Goal: Task Accomplishment & Management: Use online tool/utility

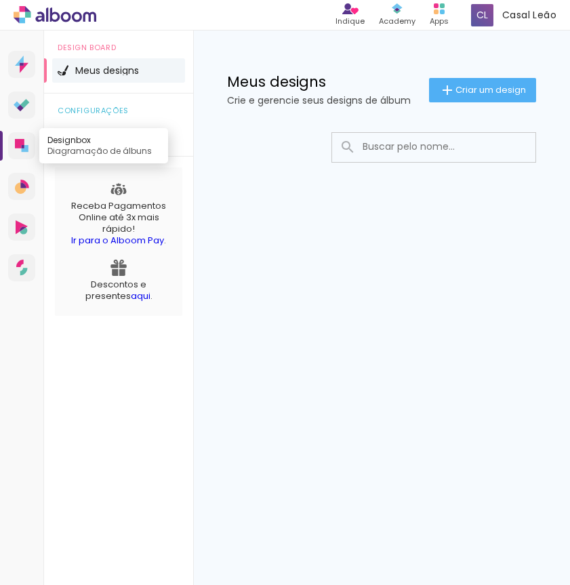
click at [20, 135] on link "Designbox Diagramação de álbuns" at bounding box center [21, 145] width 27 height 27
click at [22, 149] on icon at bounding box center [25, 148] width 7 height 7
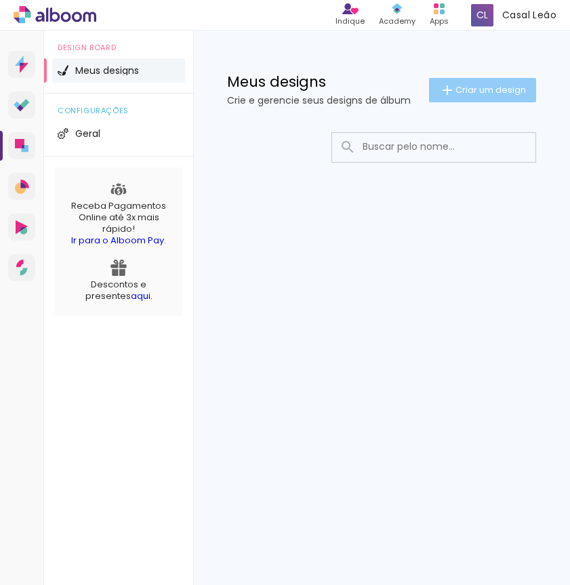
click at [456, 89] on span "Criar um design" at bounding box center [490, 89] width 70 height 9
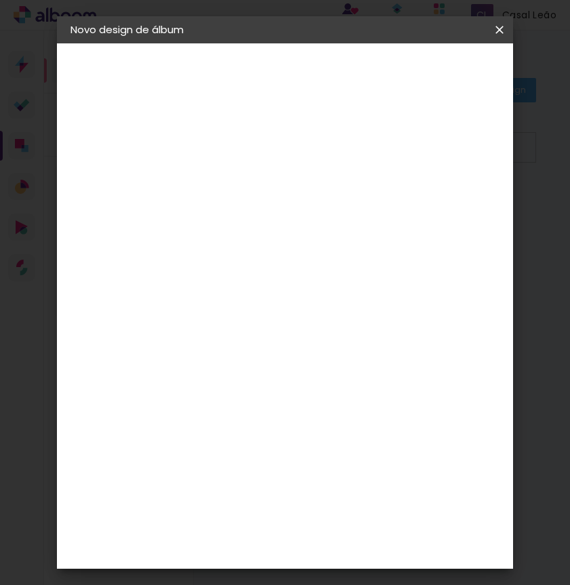
click at [0, 0] on paper-input-container "Título do álbum" at bounding box center [0, 0] width 0 height 0
type input "[PERSON_NAME] e [PERSON_NAME]"
type paper-input "[PERSON_NAME] e [PERSON_NAME]"
click at [0, 0] on paper-input-container "Título do álbum Luiz e Maria Eduarda" at bounding box center [0, 0] width 0 height 0
click at [0, 0] on header "Informações Dê um título ao seu álbum. Avançar" at bounding box center [0, 0] width 0 height 0
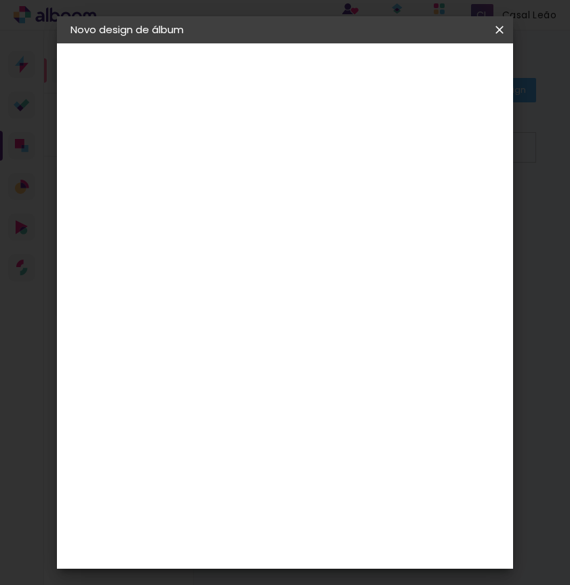
click at [431, 71] on paper-button "Avançar" at bounding box center [397, 71] width 66 height 23
click at [437, 216] on paper-item "Tamanho Livre" at bounding box center [427, 206] width 130 height 30
click at [0, 0] on slot "Avançar" at bounding box center [0, 0] width 0 height 0
click at [446, 71] on span "Iniciar design" at bounding box center [430, 76] width 31 height 19
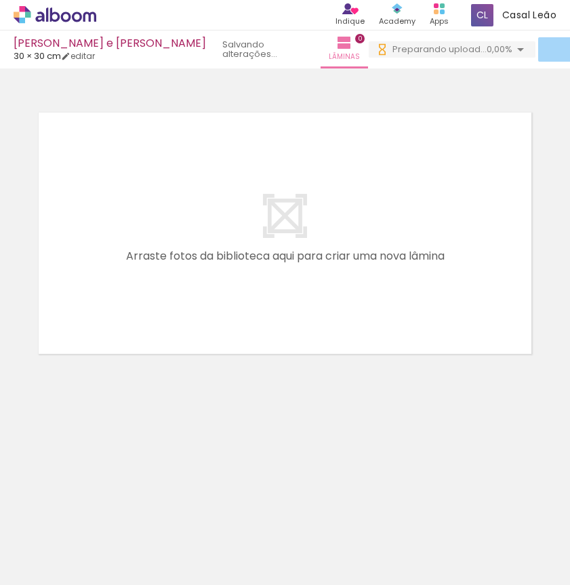
click at [392, 50] on span "Preparando upload..." at bounding box center [439, 49] width 94 height 13
click at [418, 57] on paper-button "21 upload(s) interrompido(s)! 0,00%" at bounding box center [455, 49] width 175 height 16
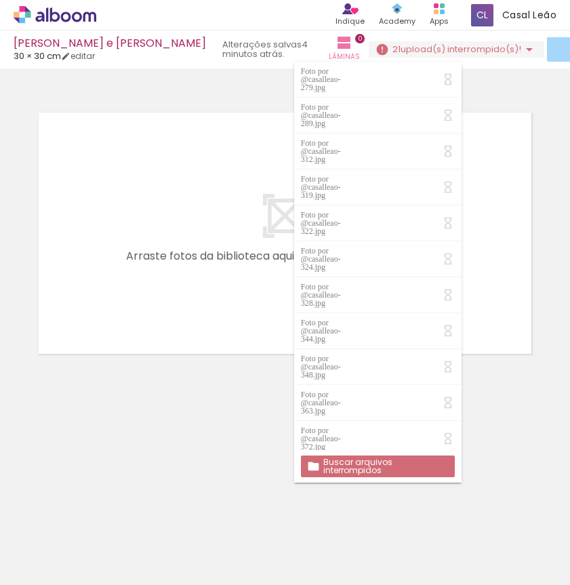
click at [0, 0] on slot "Buscar arquivos interrompidos" at bounding box center [0, 0] width 0 height 0
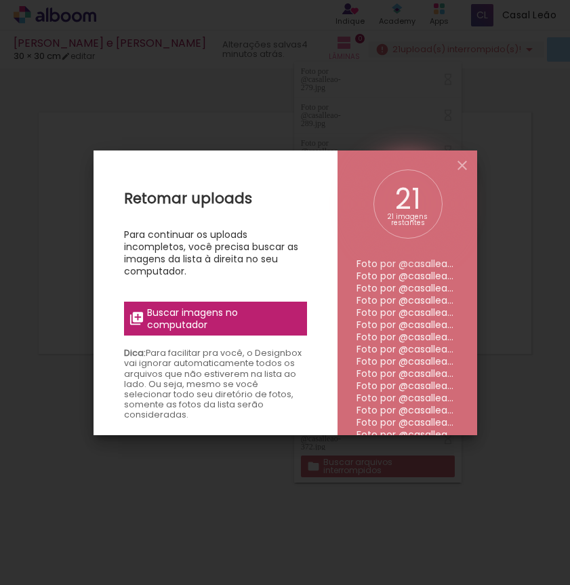
click at [228, 333] on label "Buscar imagens no computador" at bounding box center [215, 318] width 183 height 34
click at [0, 0] on input "file" at bounding box center [0, 0] width 0 height 0
click at [462, 167] on iron-icon at bounding box center [462, 165] width 16 height 16
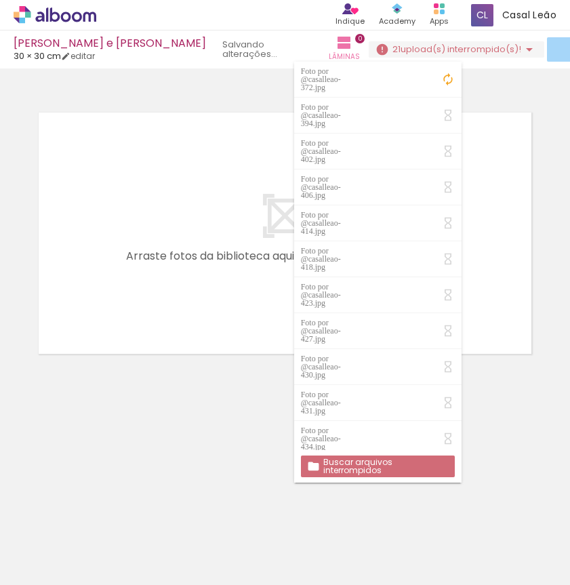
click at [444, 57] on div "Foto por @casalleao-372.jpg Foto por @casalleao-394.jpg Foto por @casalleao-402…" at bounding box center [377, 265] width 167 height 421
click at [452, 79] on iron-icon at bounding box center [448, 79] width 14 height 14
click at [446, 75] on iron-icon at bounding box center [448, 79] width 14 height 14
click at [448, 108] on iron-icon at bounding box center [448, 115] width 14 height 14
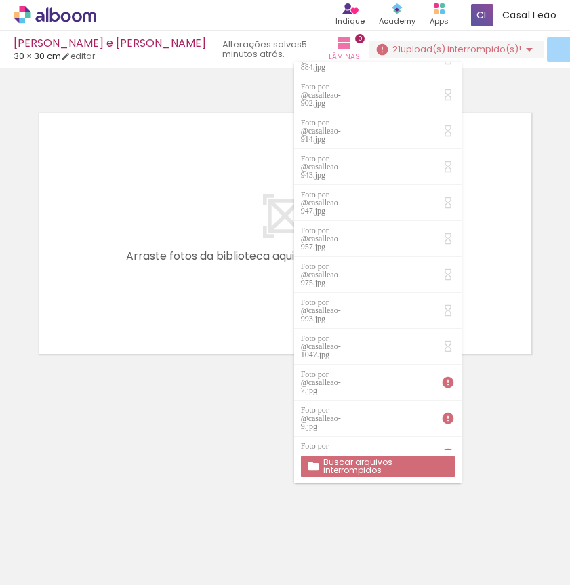
scroll to position [1216, 0]
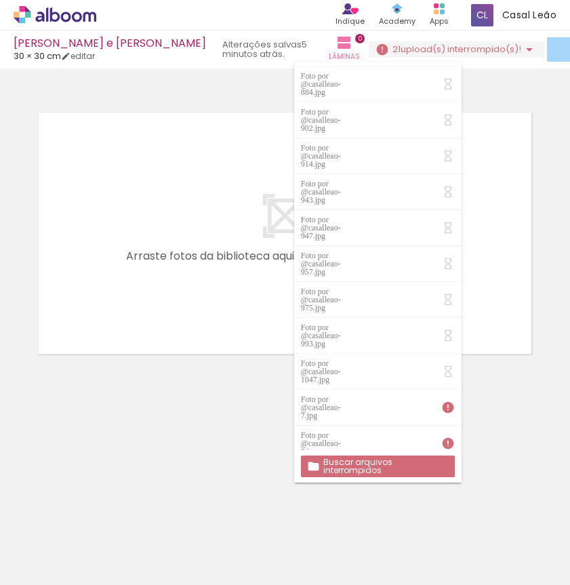
click at [507, 447] on neon-animatable "Confirmar Cancelar" at bounding box center [285, 279] width 570 height 422
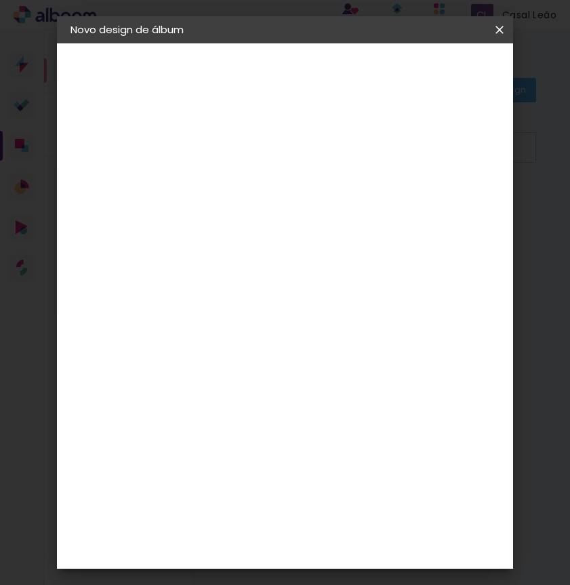
click at [0, 0] on iron-icon at bounding box center [0, 0] width 0 height 0
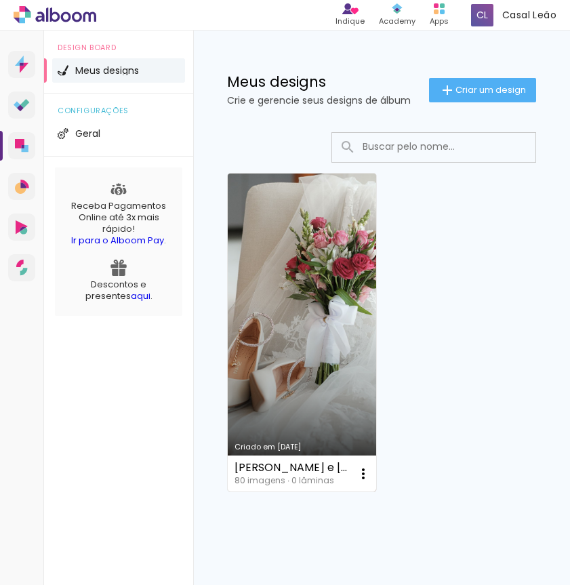
click at [357, 291] on link "Criado em [DATE]" at bounding box center [302, 332] width 148 height 318
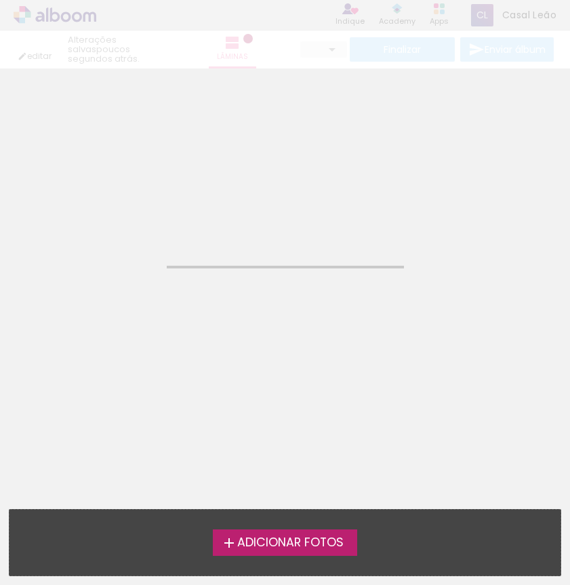
click at [357, 291] on neon-animated-pages "Confirmar Cancelar" at bounding box center [285, 326] width 570 height 516
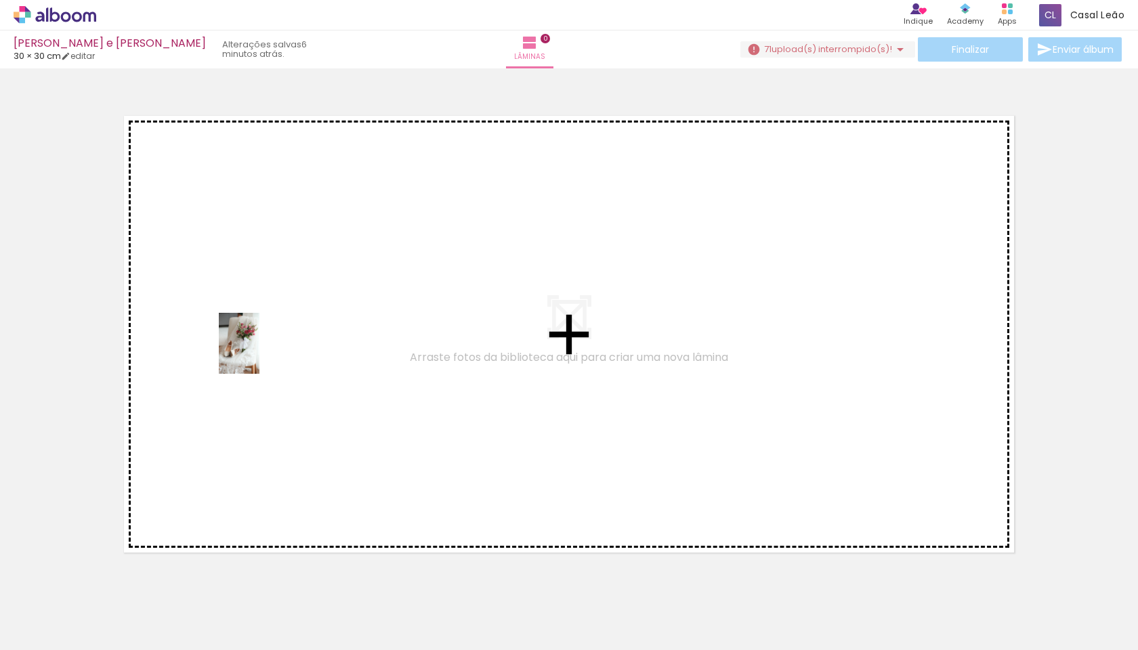
drag, startPoint x: 139, startPoint y: 606, endPoint x: 259, endPoint y: 354, distance: 279.9
click at [259, 354] on quentale-workspace at bounding box center [569, 325] width 1138 height 650
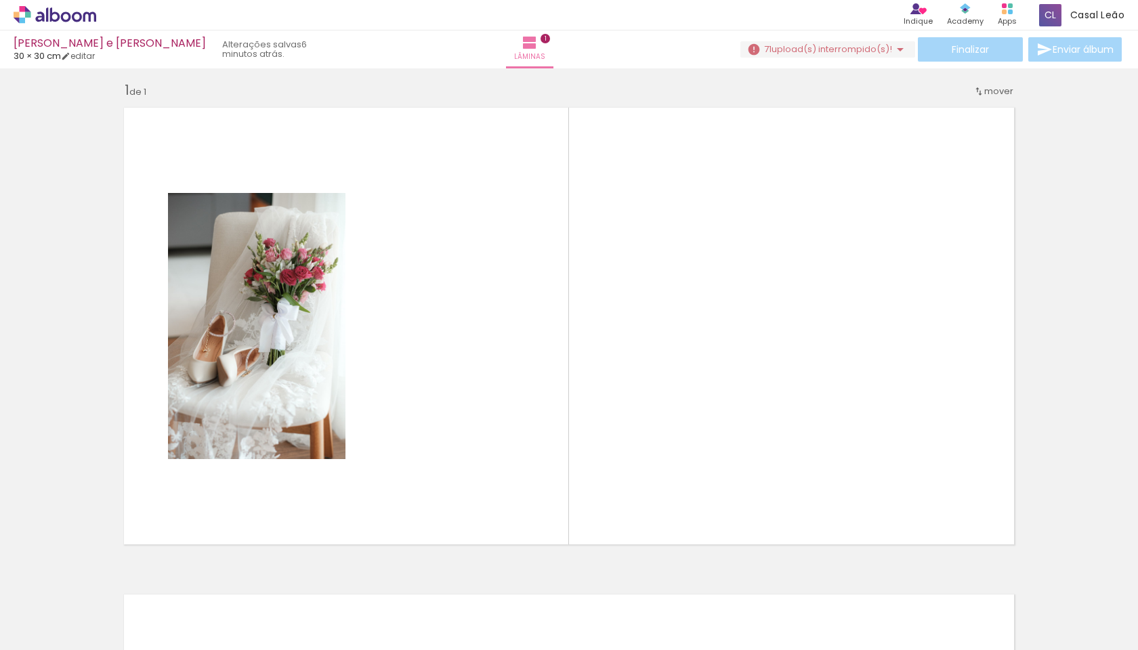
scroll to position [17, 0]
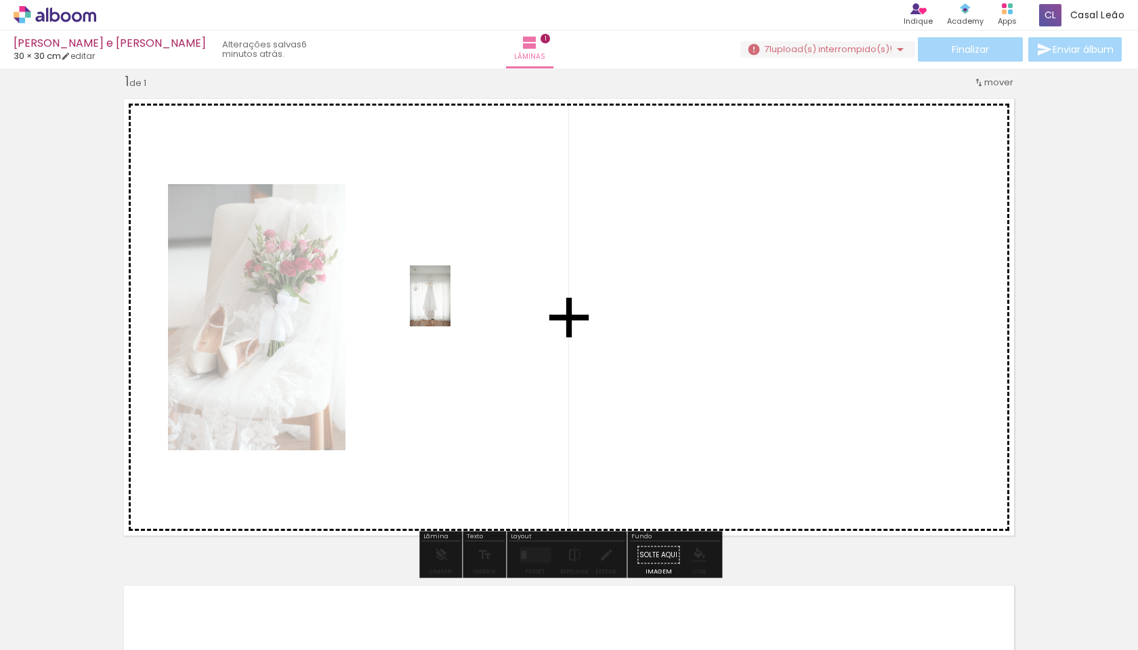
drag, startPoint x: 214, startPoint y: 616, endPoint x: 463, endPoint y: 261, distance: 433.7
click at [463, 261] on quentale-workspace at bounding box center [569, 325] width 1138 height 650
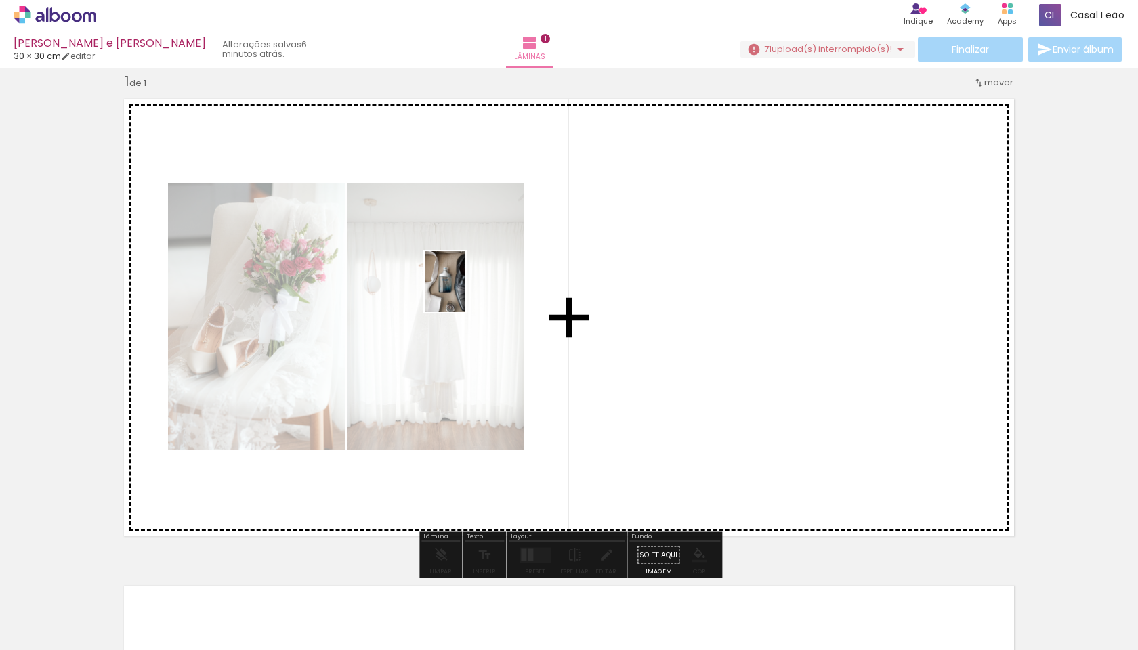
drag, startPoint x: 294, startPoint y: 599, endPoint x: 465, endPoint y: 291, distance: 352.6
click at [465, 291] on quentale-workspace at bounding box center [569, 325] width 1138 height 650
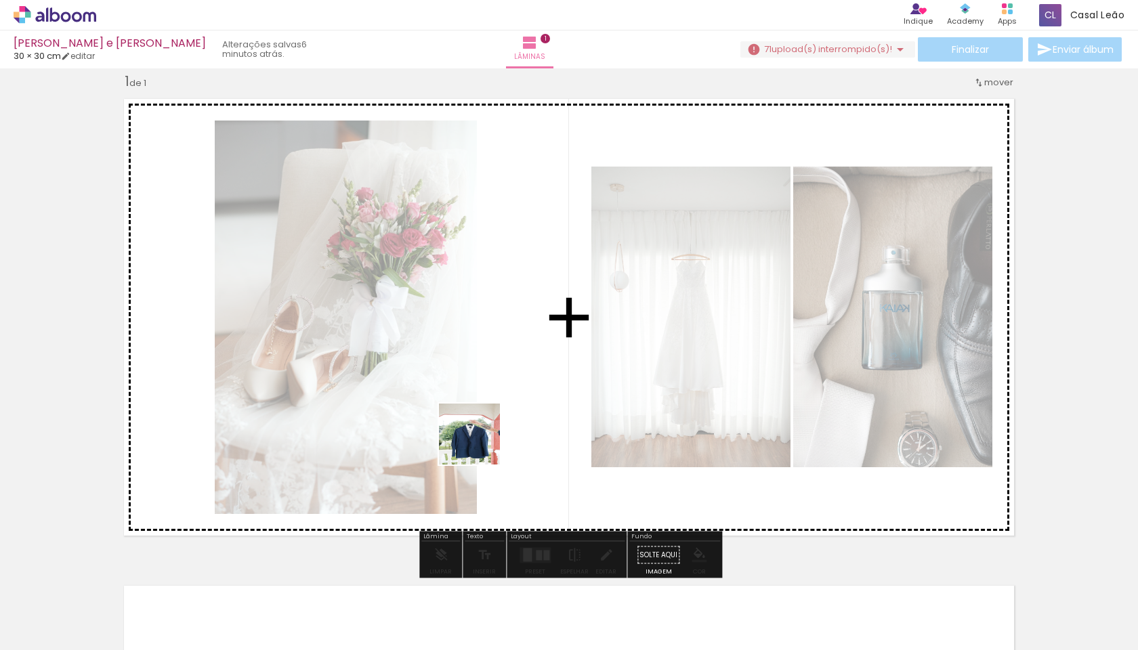
drag, startPoint x: 373, startPoint y: 614, endPoint x: 503, endPoint y: 402, distance: 249.3
click at [503, 402] on quentale-workspace at bounding box center [569, 325] width 1138 height 650
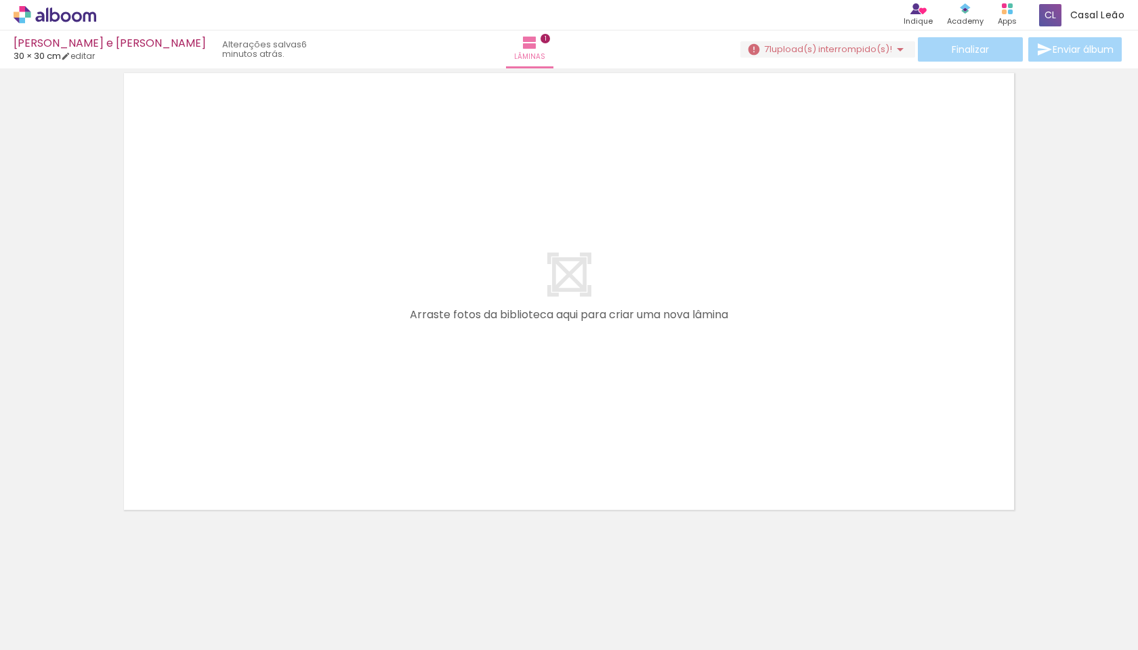
scroll to position [530, 0]
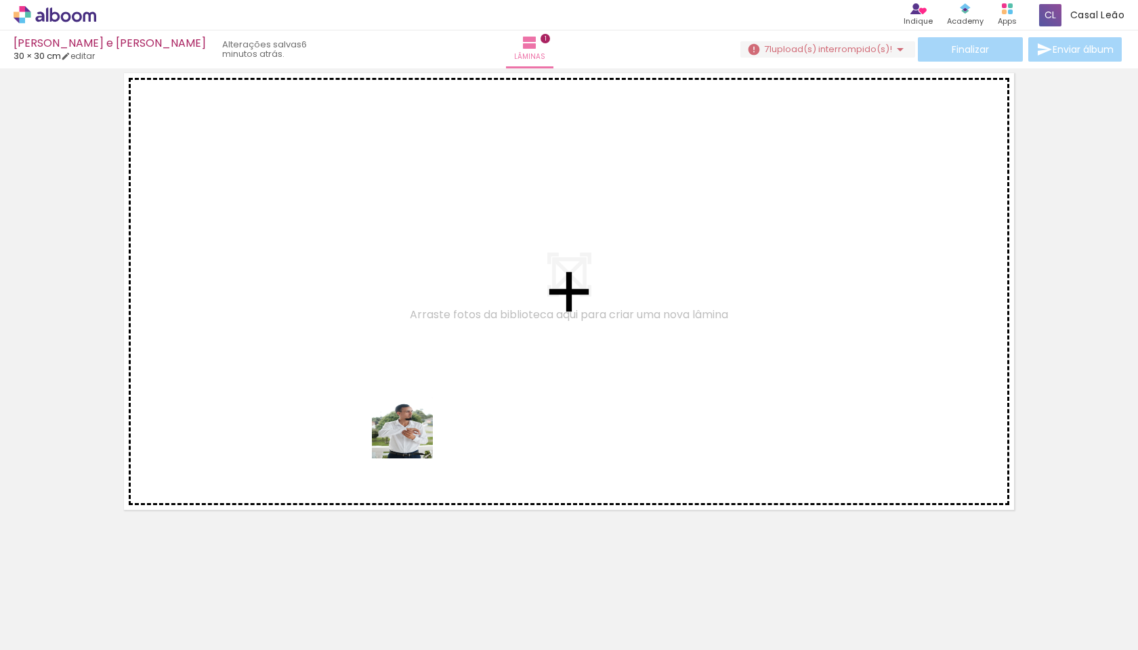
drag, startPoint x: 450, startPoint y: 599, endPoint x: 406, endPoint y: 413, distance: 190.7
click at [406, 413] on quentale-workspace at bounding box center [569, 325] width 1138 height 650
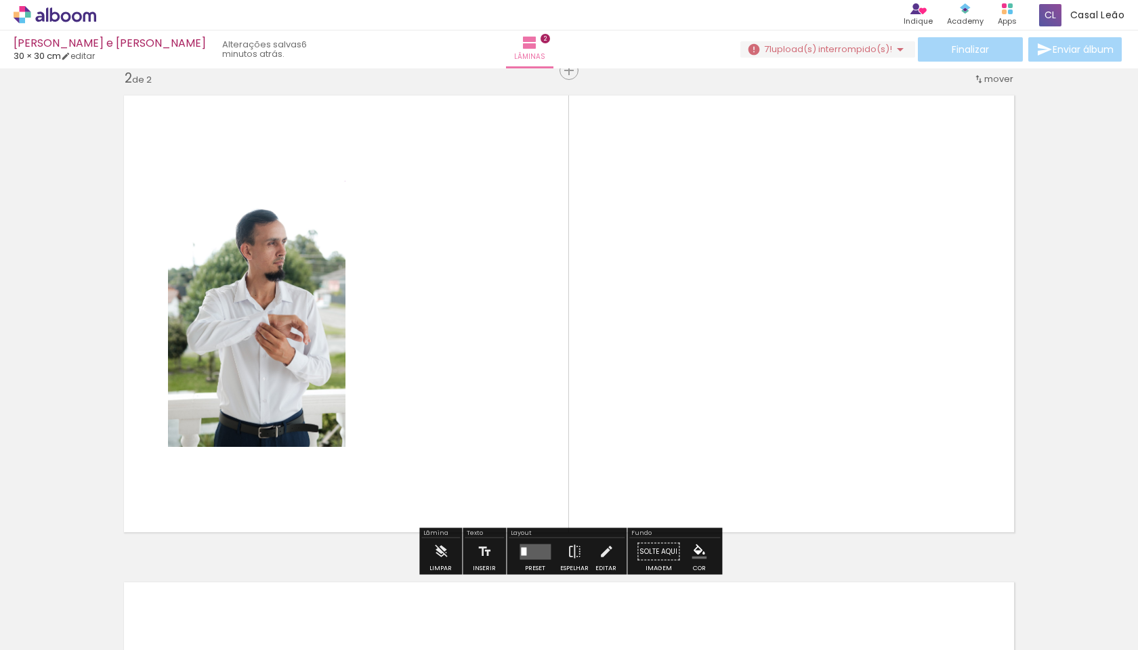
scroll to position [504, 0]
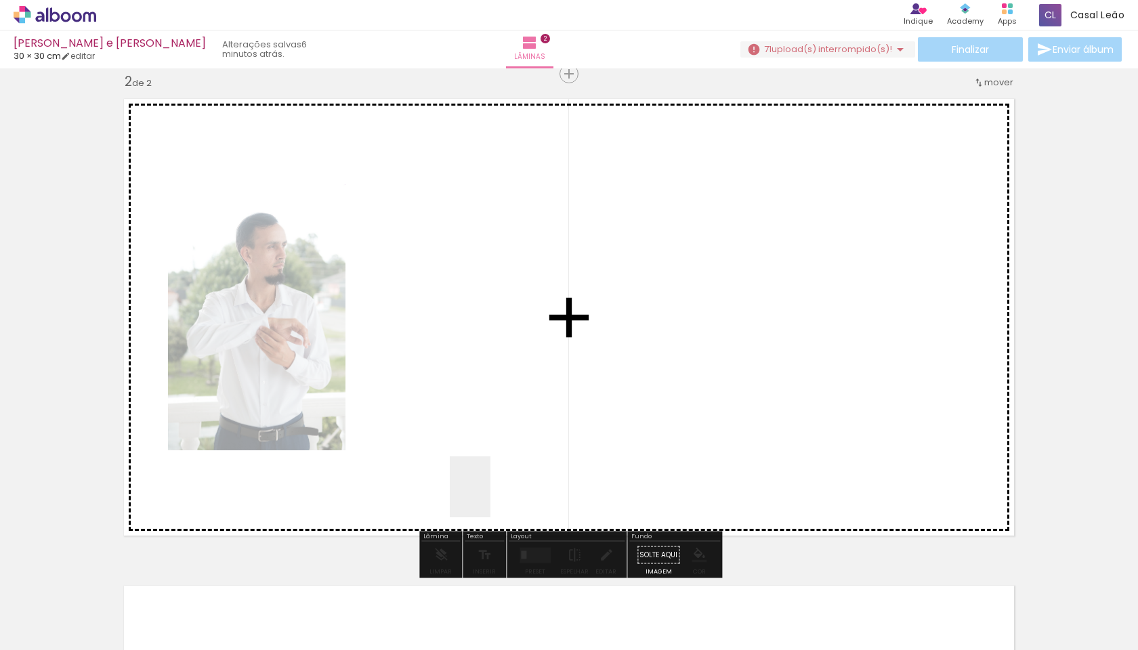
drag, startPoint x: 515, startPoint y: 612, endPoint x: 466, endPoint y: 436, distance: 182.9
click at [466, 436] on quentale-workspace at bounding box center [569, 325] width 1138 height 650
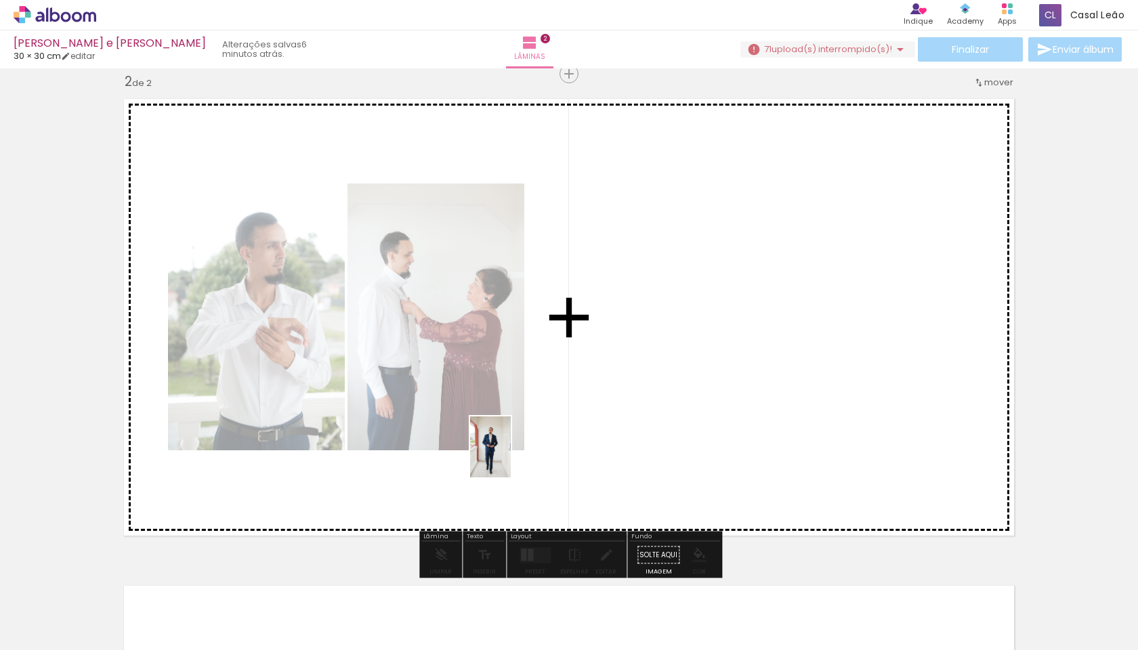
drag, startPoint x: 593, startPoint y: 618, endPoint x: 502, endPoint y: 433, distance: 206.3
click at [502, 433] on quentale-workspace at bounding box center [569, 325] width 1138 height 650
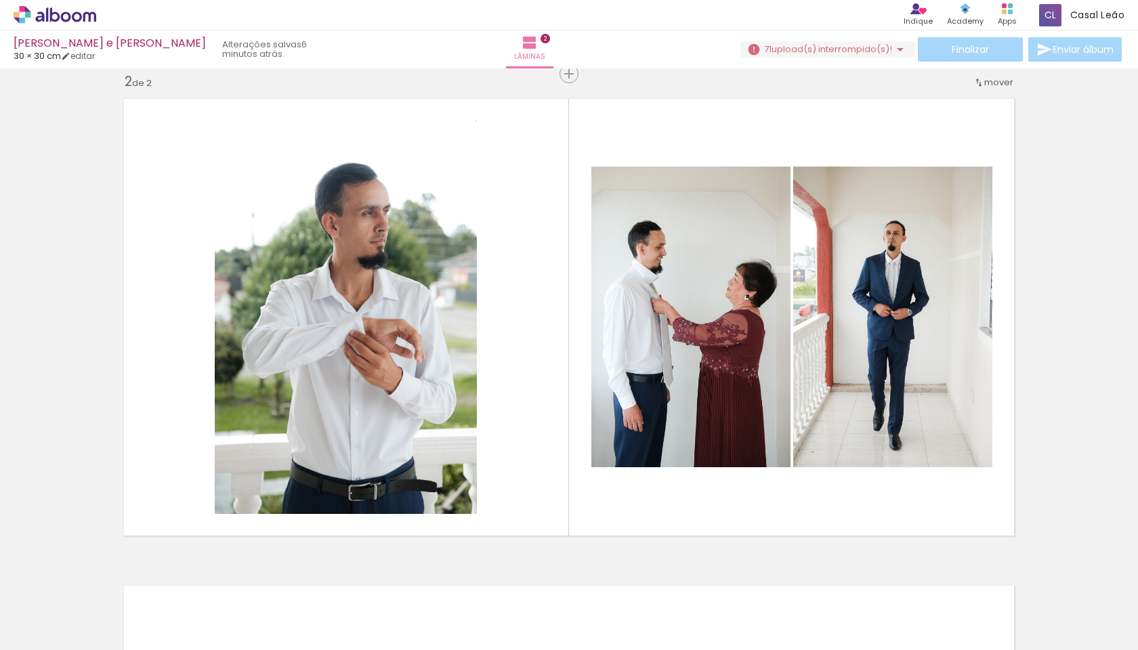
scroll to position [0, 372]
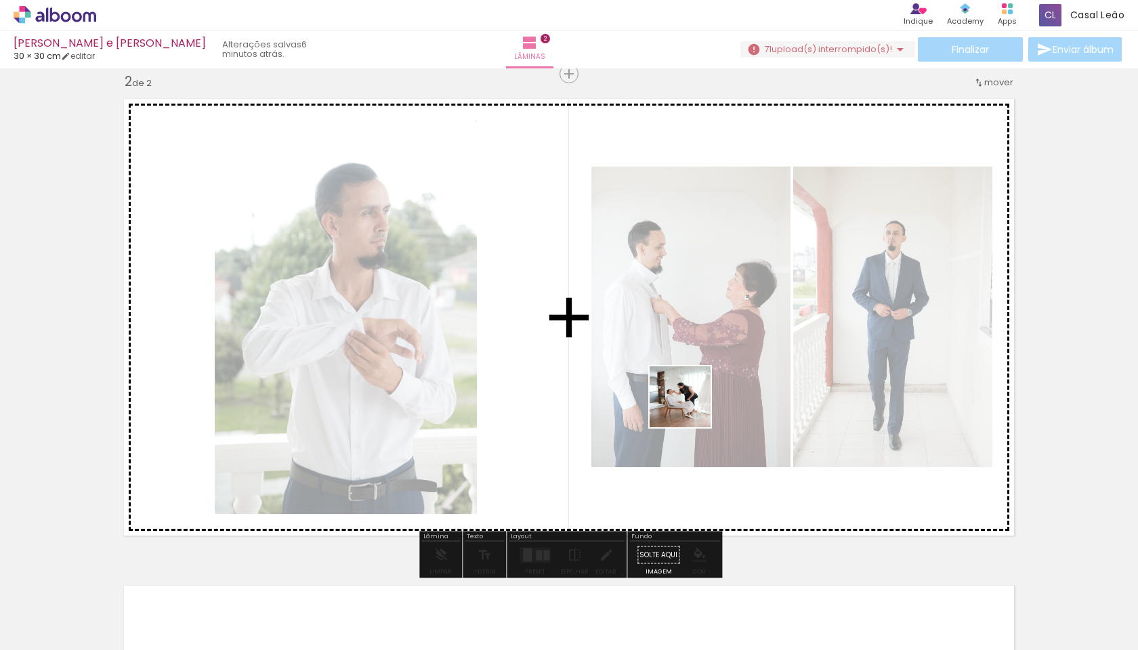
drag, startPoint x: 671, startPoint y: 620, endPoint x: 689, endPoint y: 394, distance: 227.7
click at [569, 394] on quentale-workspace at bounding box center [569, 325] width 1138 height 650
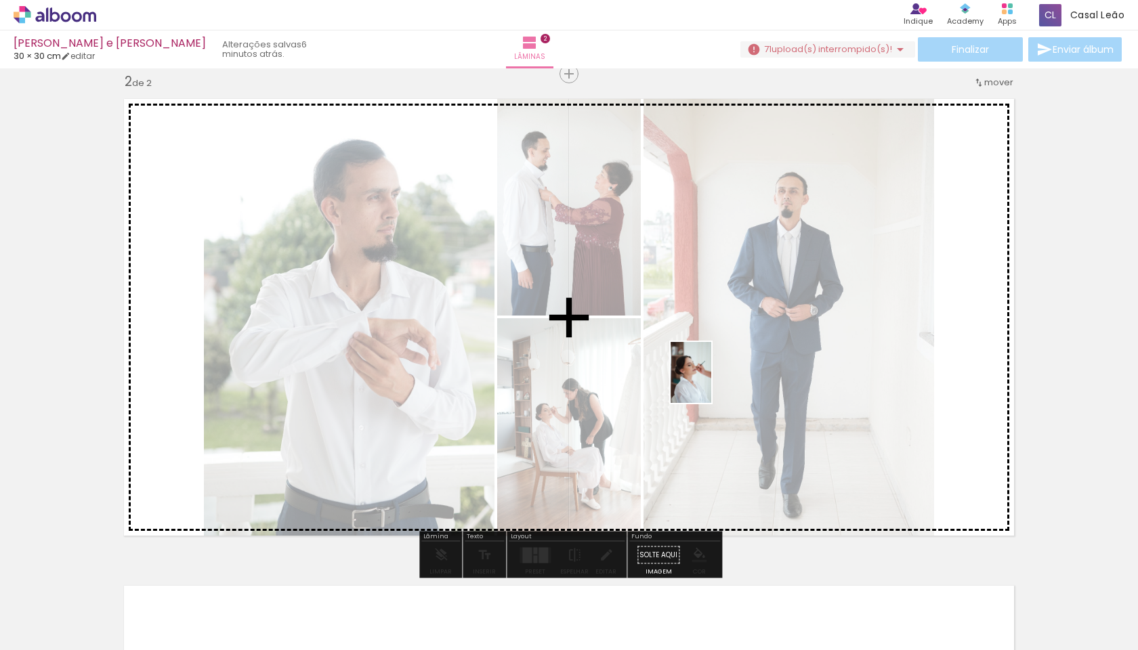
drag, startPoint x: 513, startPoint y: 614, endPoint x: 713, endPoint y: 379, distance: 308.5
click at [569, 379] on quentale-workspace at bounding box center [569, 325] width 1138 height 650
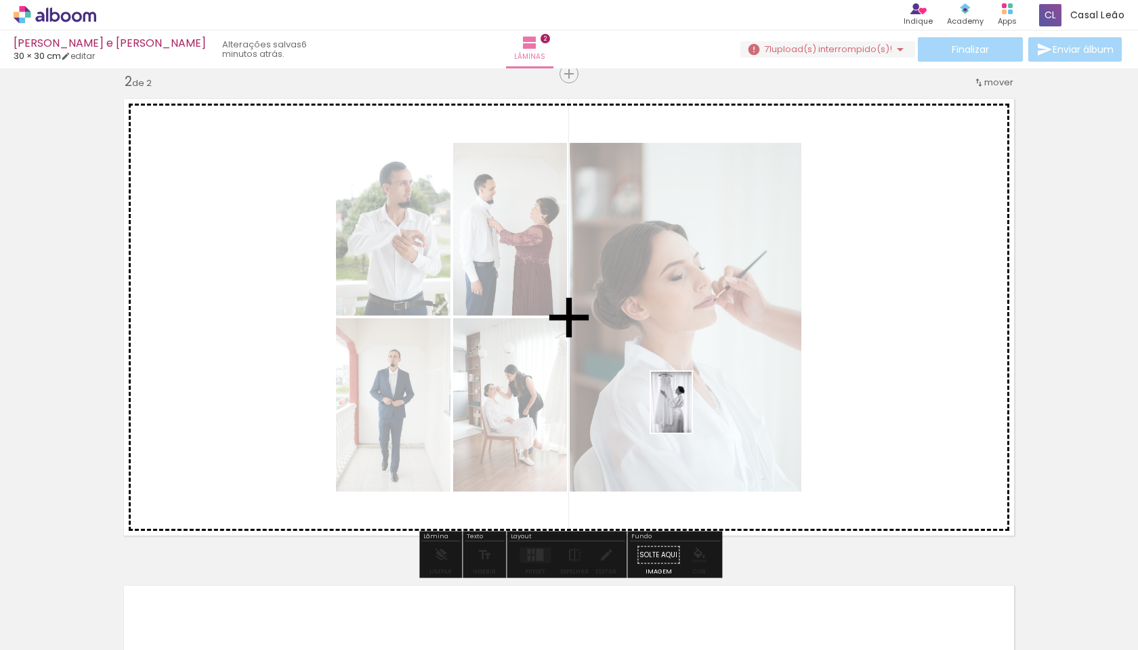
drag, startPoint x: 390, startPoint y: 625, endPoint x: 692, endPoint y: 413, distance: 368.5
click at [569, 413] on quentale-workspace at bounding box center [569, 325] width 1138 height 650
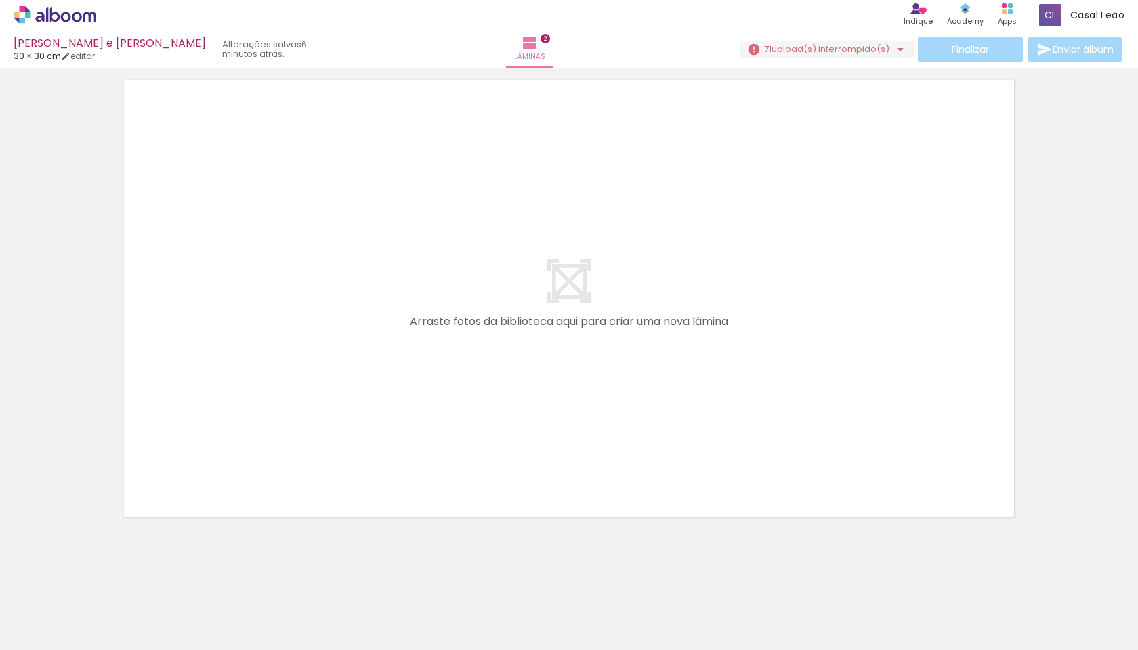
scroll to position [0, 719]
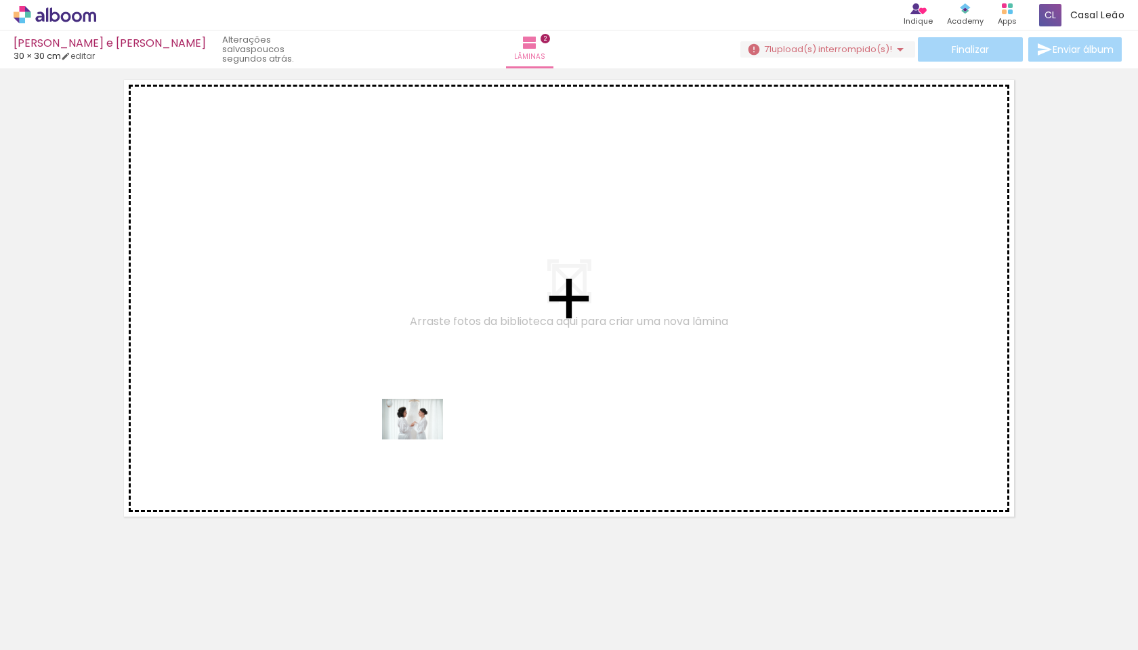
drag, startPoint x: 408, startPoint y: 601, endPoint x: 423, endPoint y: 440, distance: 161.8
click at [423, 440] on quentale-workspace at bounding box center [569, 325] width 1138 height 650
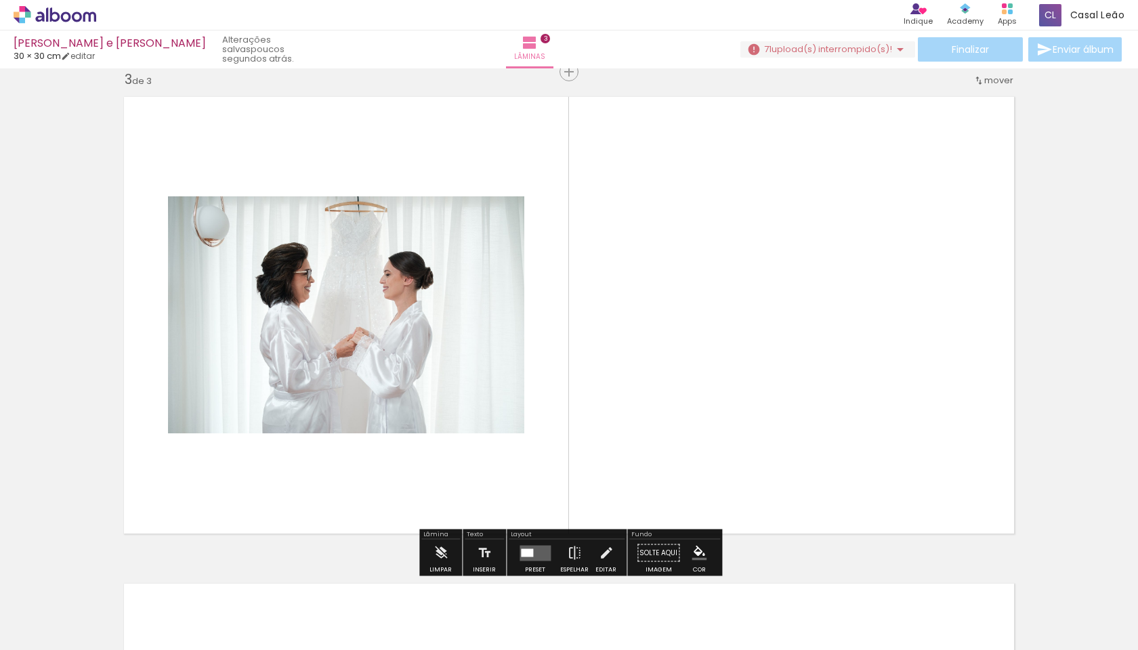
scroll to position [991, 0]
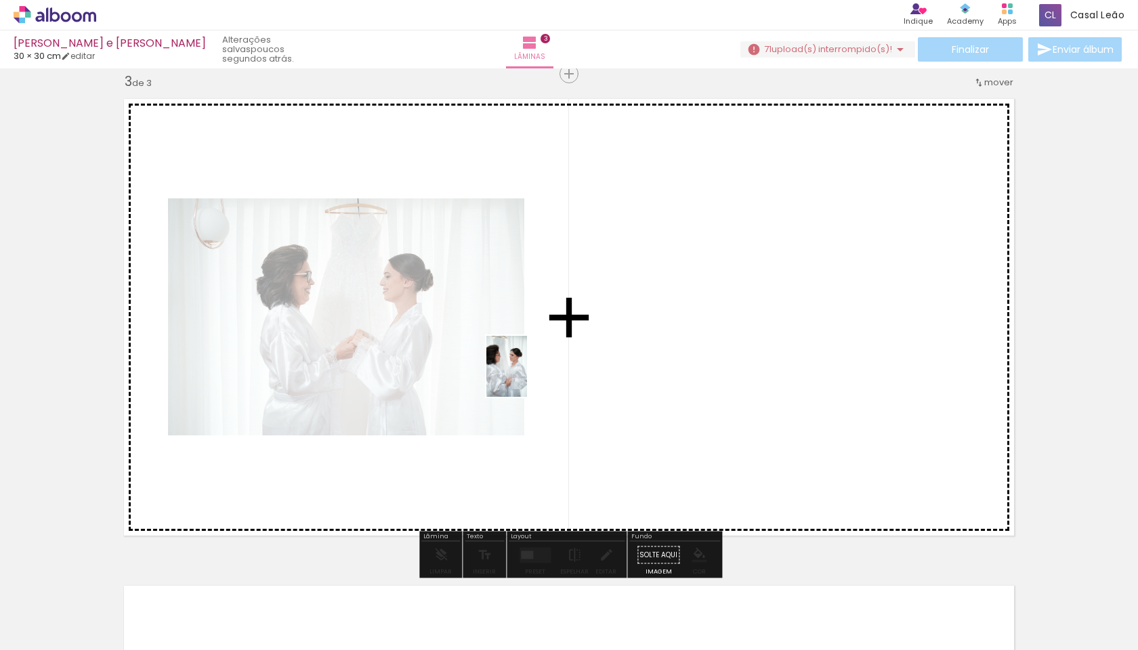
drag, startPoint x: 476, startPoint y: 617, endPoint x: 527, endPoint y: 377, distance: 245.8
click at [527, 377] on quentale-workspace at bounding box center [569, 325] width 1138 height 650
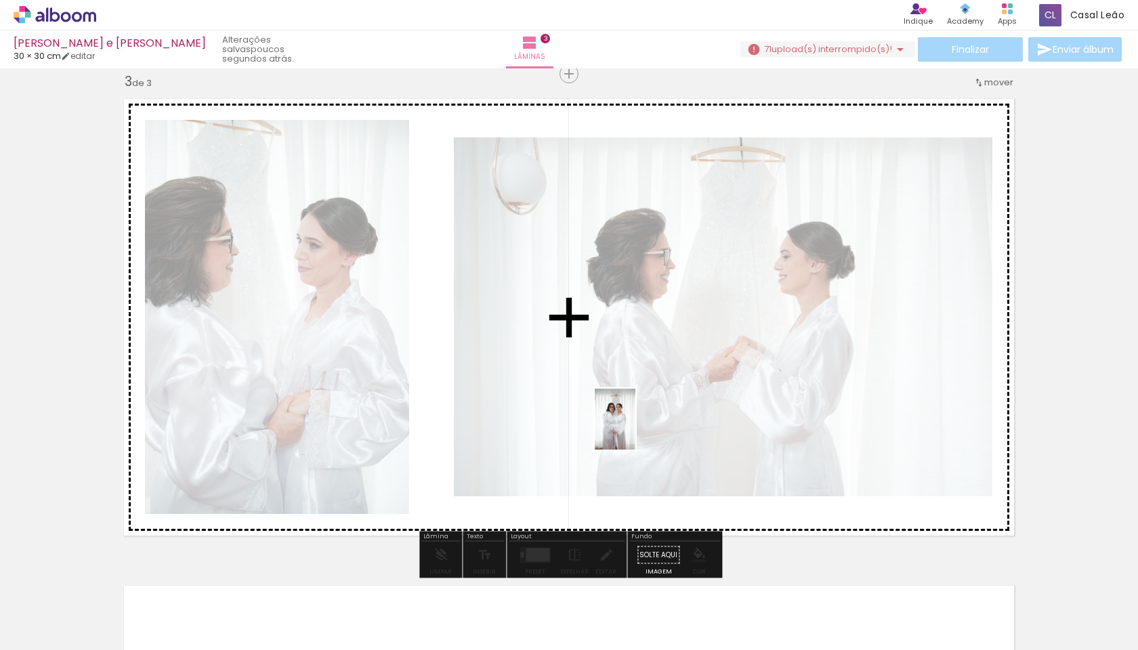
drag, startPoint x: 565, startPoint y: 614, endPoint x: 635, endPoint y: 429, distance: 197.9
click at [569, 429] on quentale-workspace at bounding box center [569, 325] width 1138 height 650
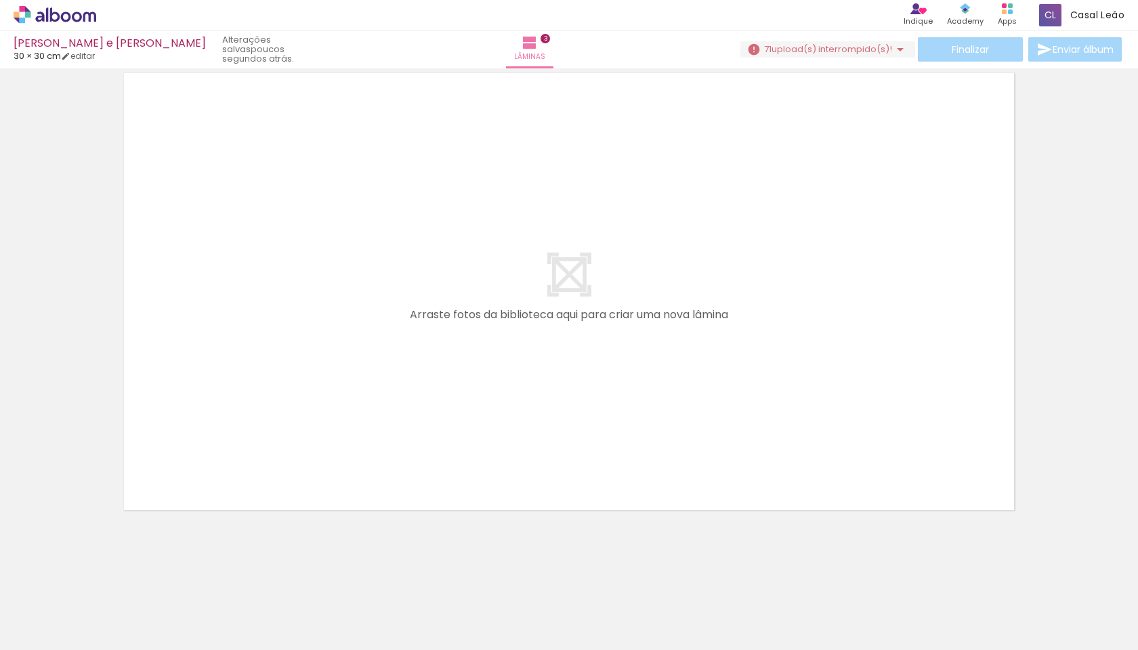
scroll to position [1504, 0]
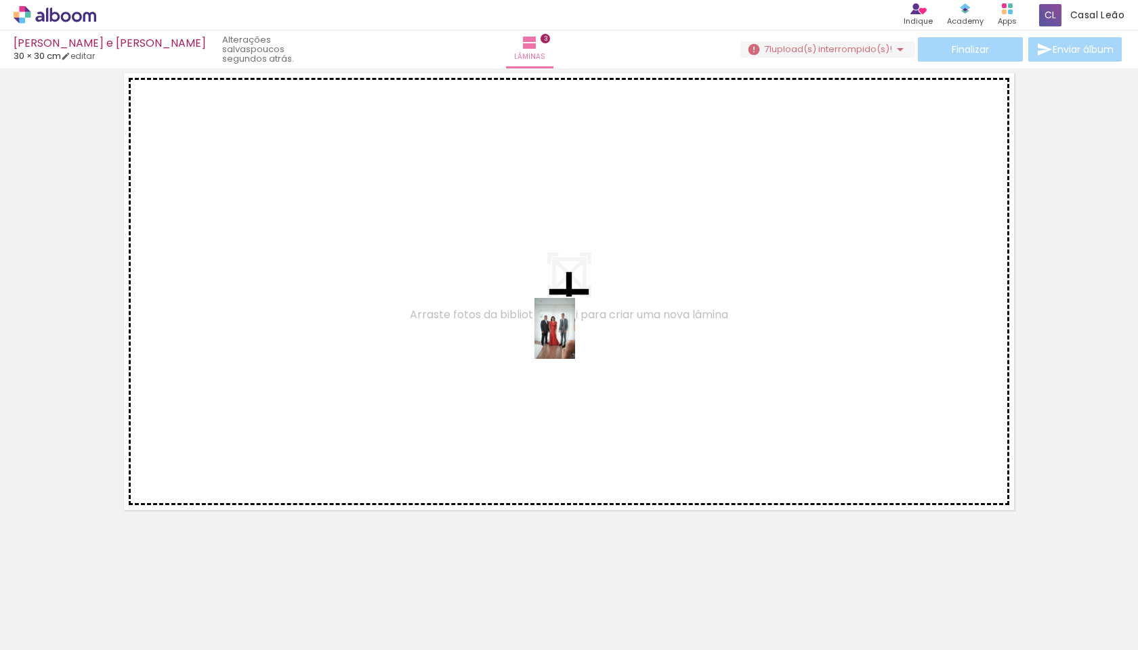
drag, startPoint x: 636, startPoint y: 614, endPoint x: 575, endPoint y: 339, distance: 281.7
click at [569, 339] on quentale-workspace at bounding box center [569, 325] width 1138 height 650
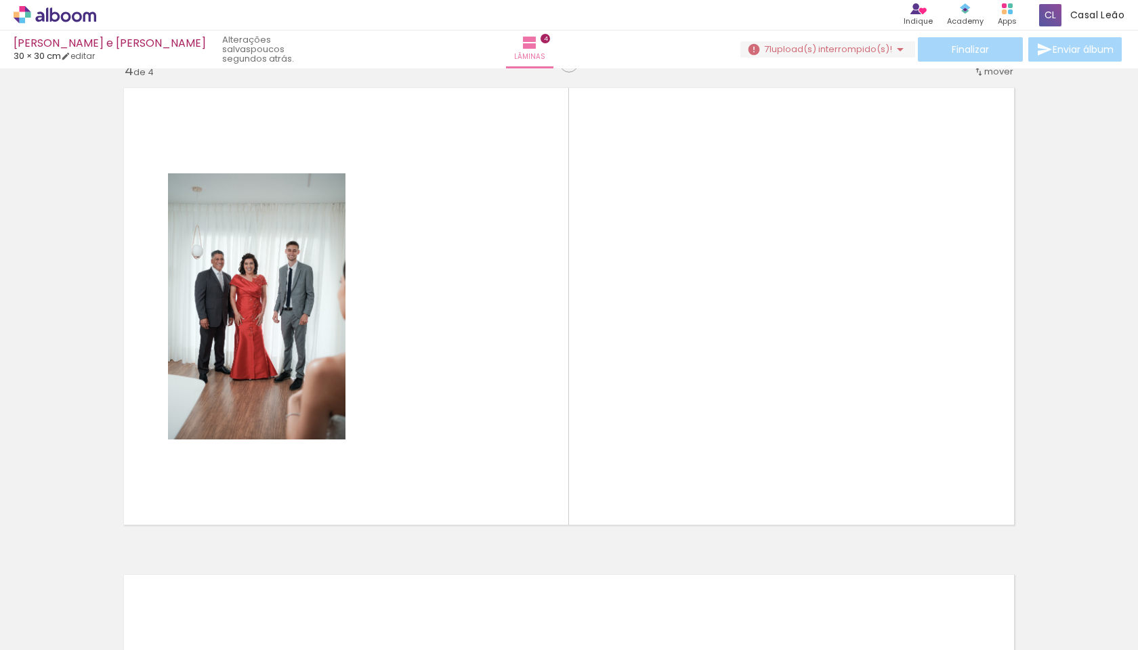
scroll to position [1478, 0]
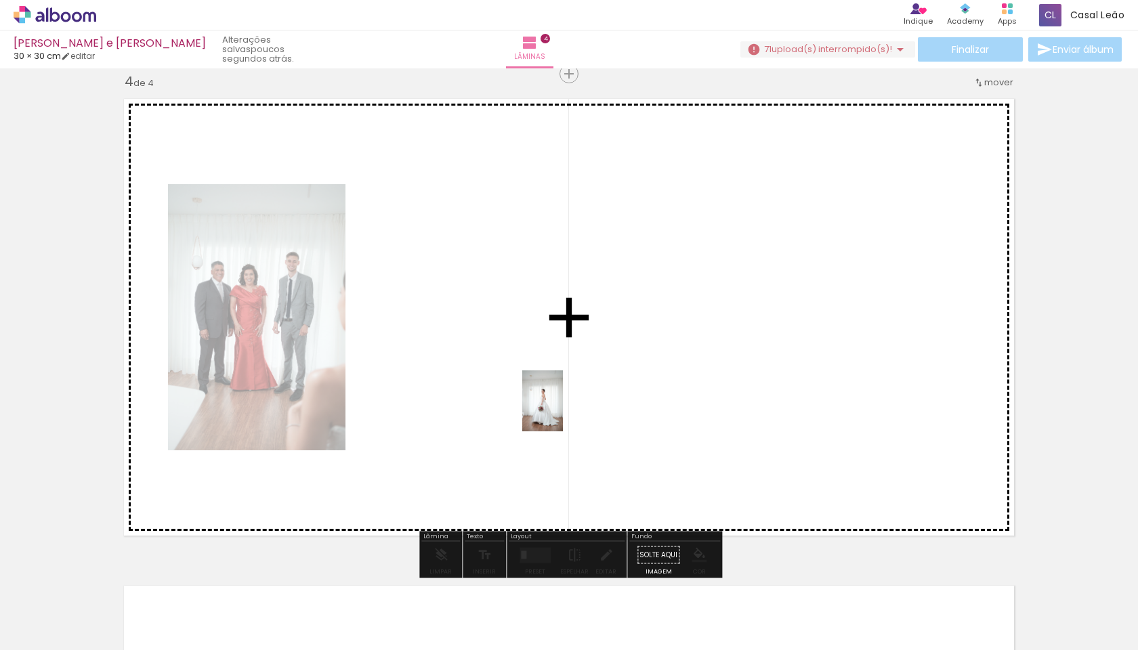
drag, startPoint x: 935, startPoint y: 606, endPoint x: 514, endPoint y: 373, distance: 480.9
click at [514, 373] on quentale-workspace at bounding box center [569, 325] width 1138 height 650
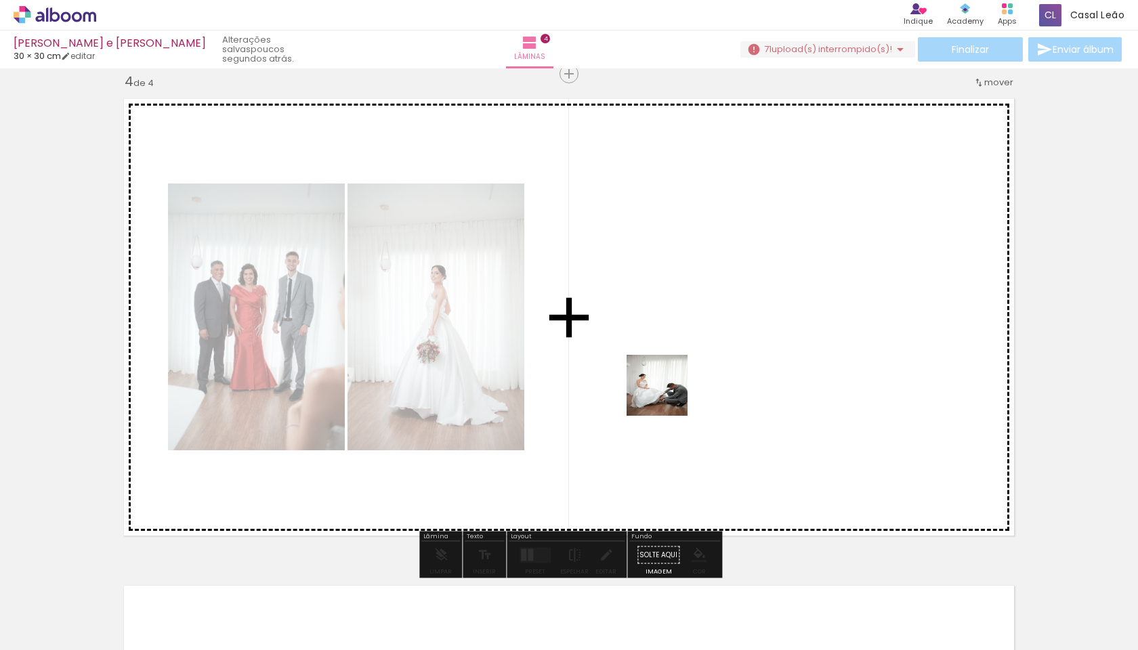
drag, startPoint x: 795, startPoint y: 612, endPoint x: 667, endPoint y: 390, distance: 255.8
click at [569, 390] on quentale-workspace at bounding box center [569, 325] width 1138 height 650
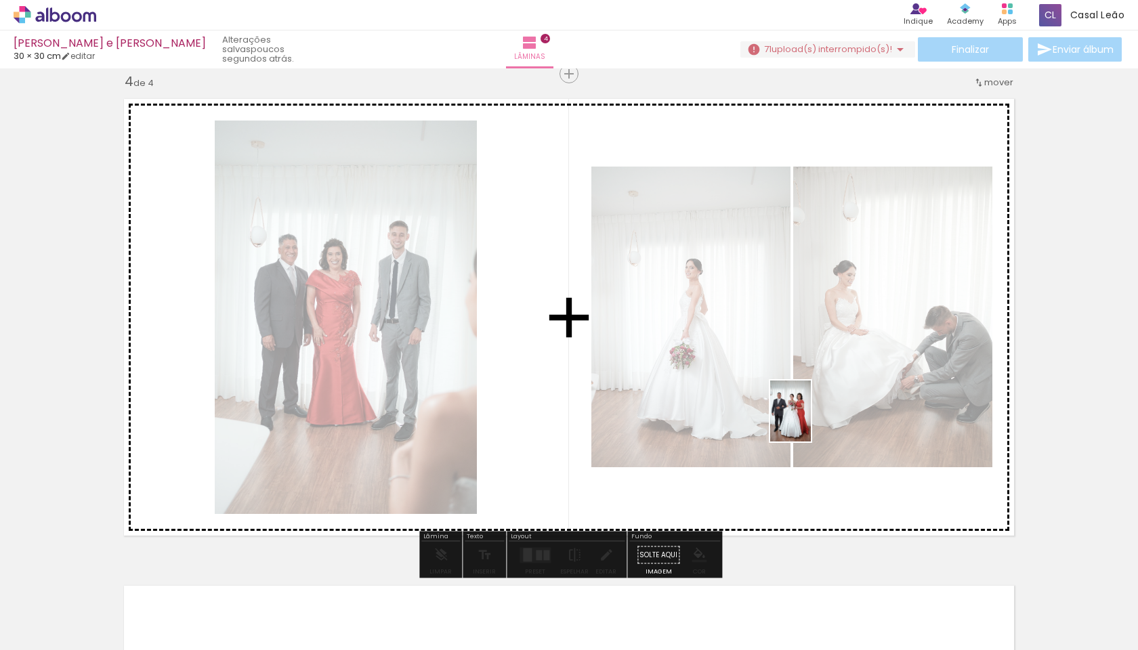
drag, startPoint x: 877, startPoint y: 610, endPoint x: 811, endPoint y: 421, distance: 200.1
click at [569, 421] on quentale-workspace at bounding box center [569, 325] width 1138 height 650
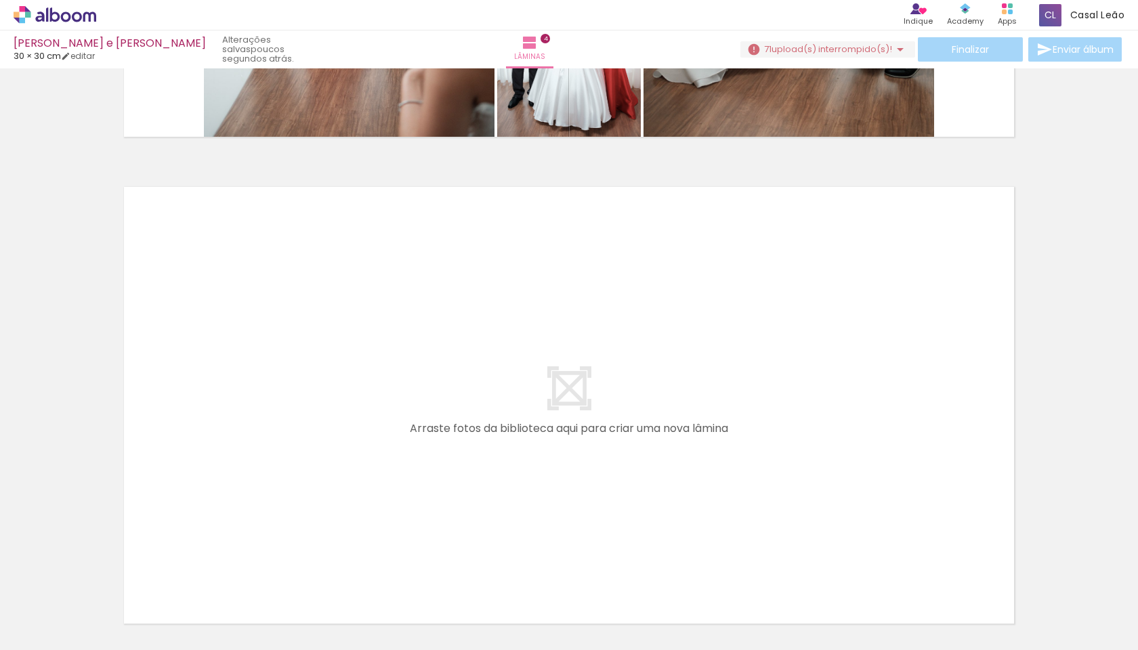
scroll to position [0, 1084]
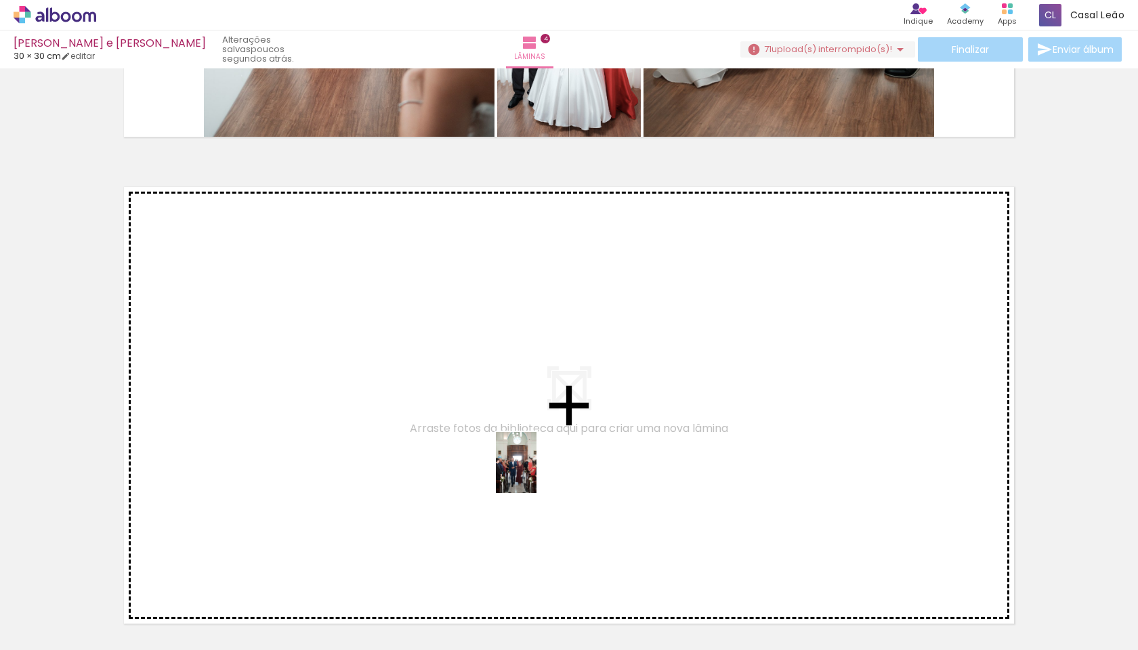
drag, startPoint x: 718, startPoint y: 617, endPoint x: 535, endPoint y: 462, distance: 239.8
click at [535, 462] on quentale-workspace at bounding box center [569, 325] width 1138 height 650
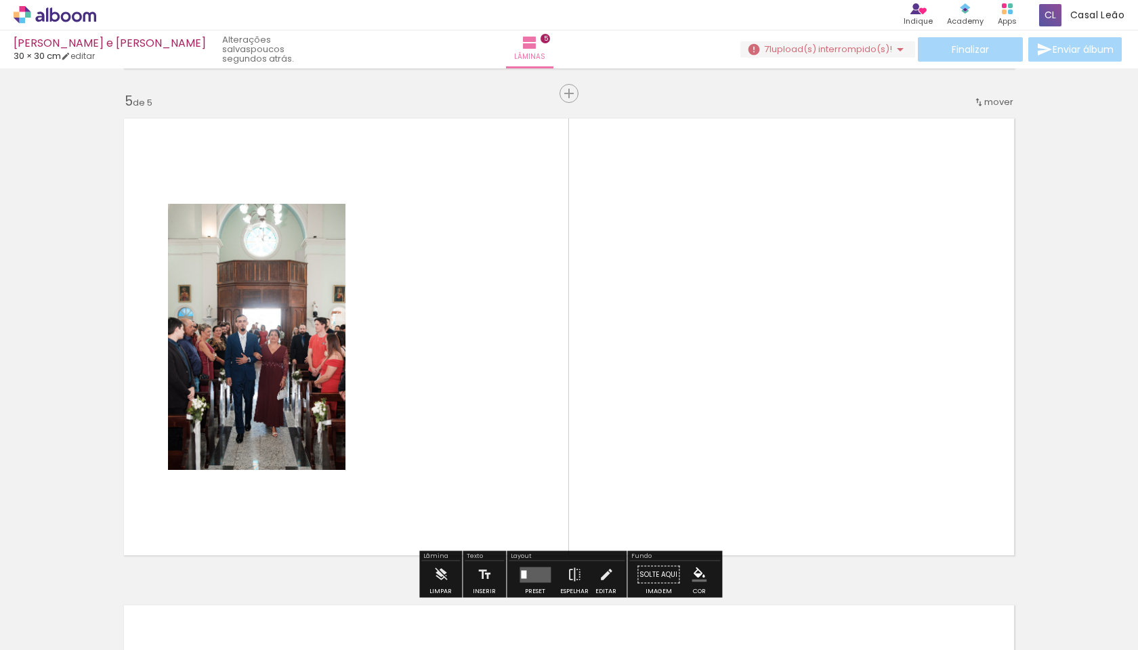
scroll to position [1965, 0]
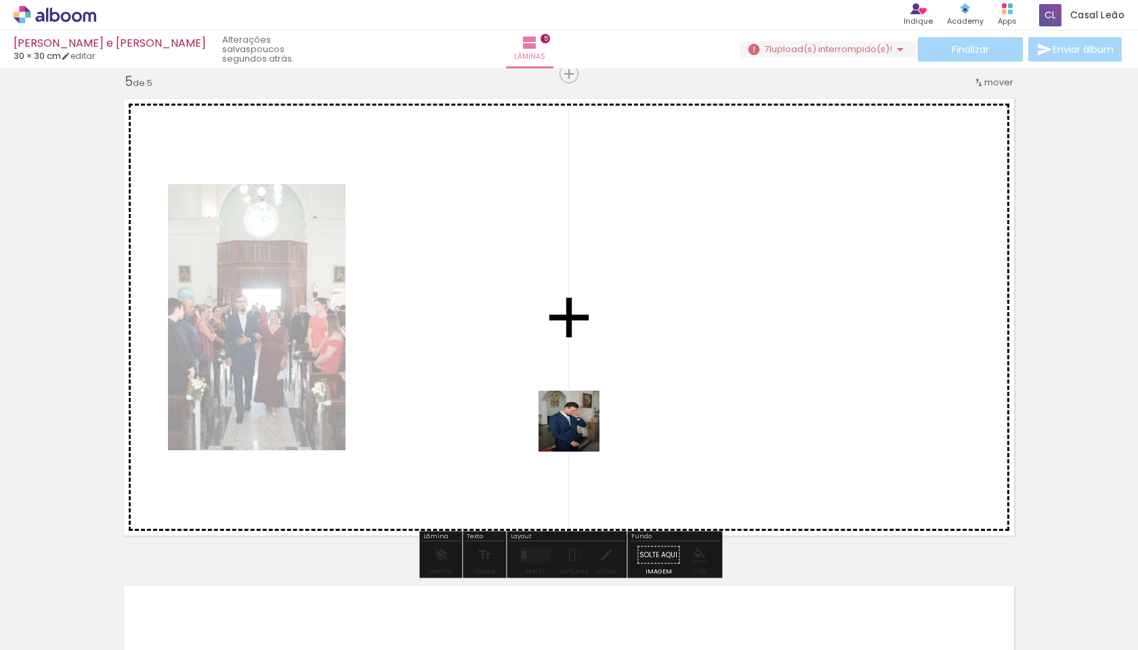
drag, startPoint x: 801, startPoint y: 610, endPoint x: 548, endPoint y: 383, distance: 340.6
click at [548, 383] on quentale-workspace at bounding box center [569, 325] width 1138 height 650
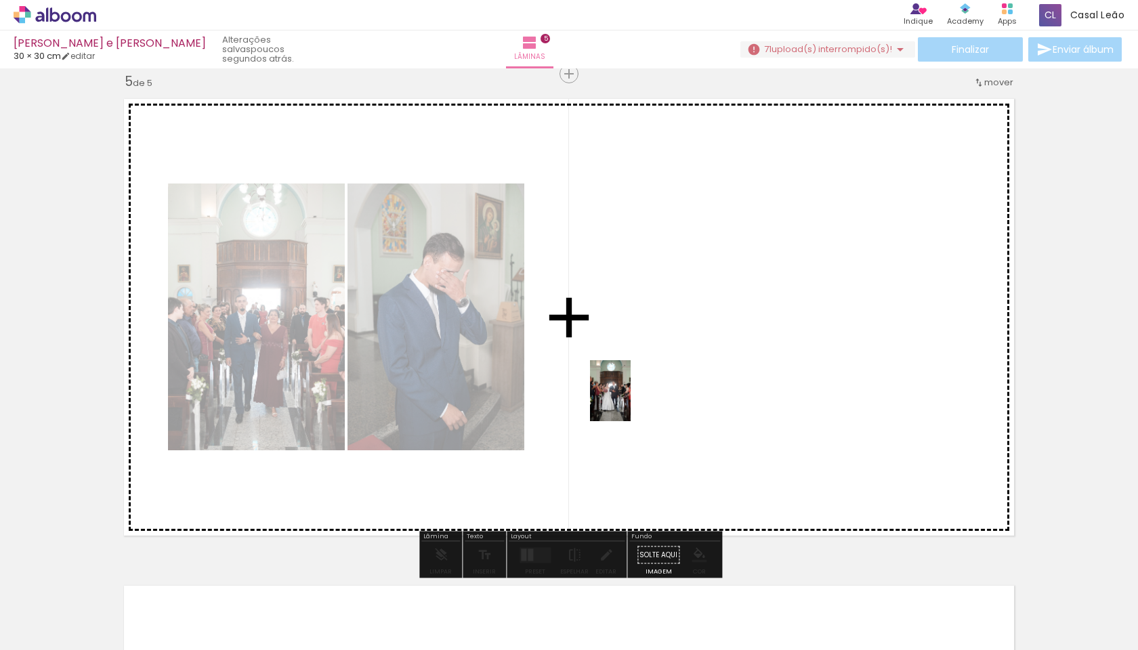
drag, startPoint x: 883, startPoint y: 611, endPoint x: 631, endPoint y: 401, distance: 328.0
click at [569, 401] on quentale-workspace at bounding box center [569, 325] width 1138 height 650
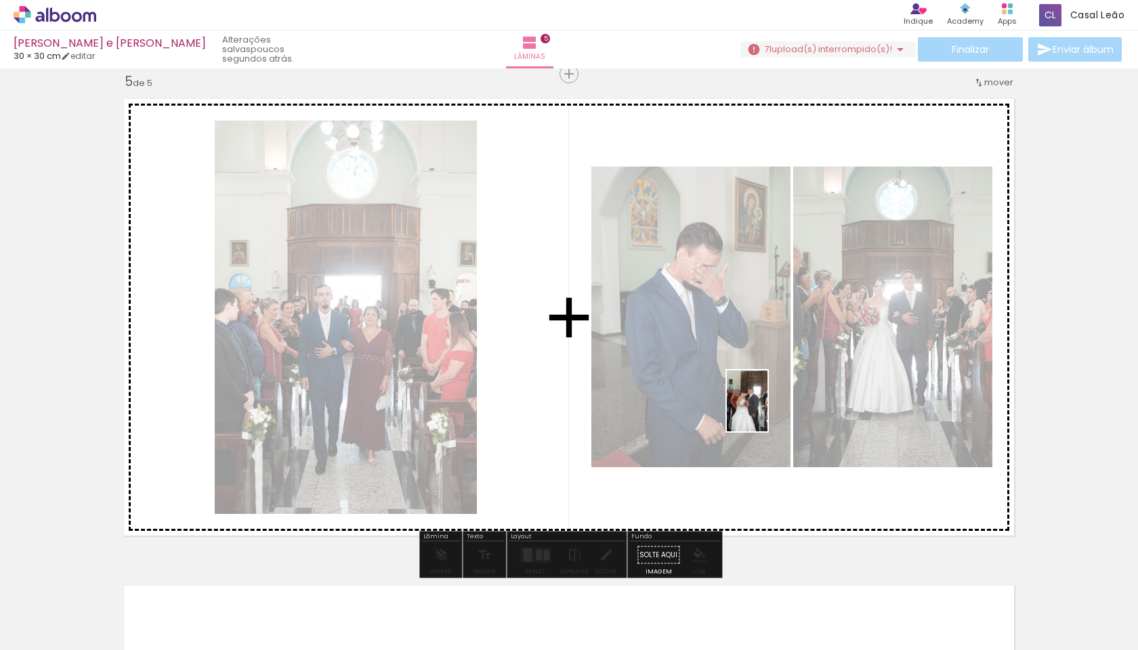
drag, startPoint x: 952, startPoint y: 602, endPoint x: 767, endPoint y: 411, distance: 265.4
click at [569, 411] on quentale-workspace at bounding box center [569, 325] width 1138 height 650
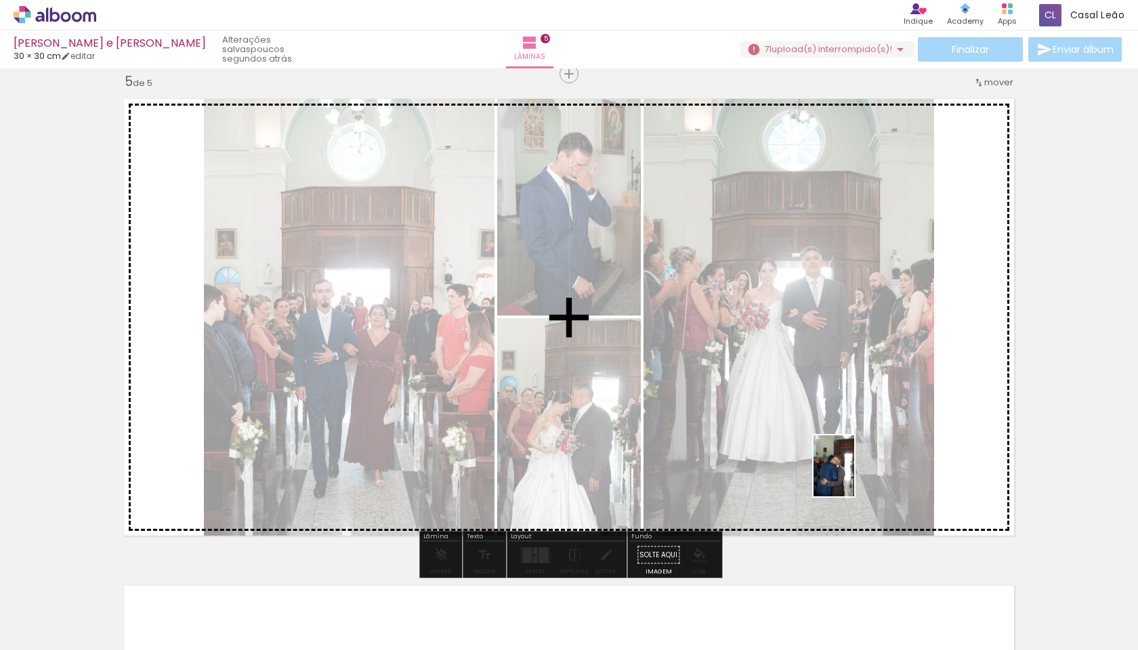
drag, startPoint x: 1044, startPoint y: 606, endPoint x: 828, endPoint y: 449, distance: 267.2
click at [569, 449] on quentale-workspace at bounding box center [569, 325] width 1138 height 650
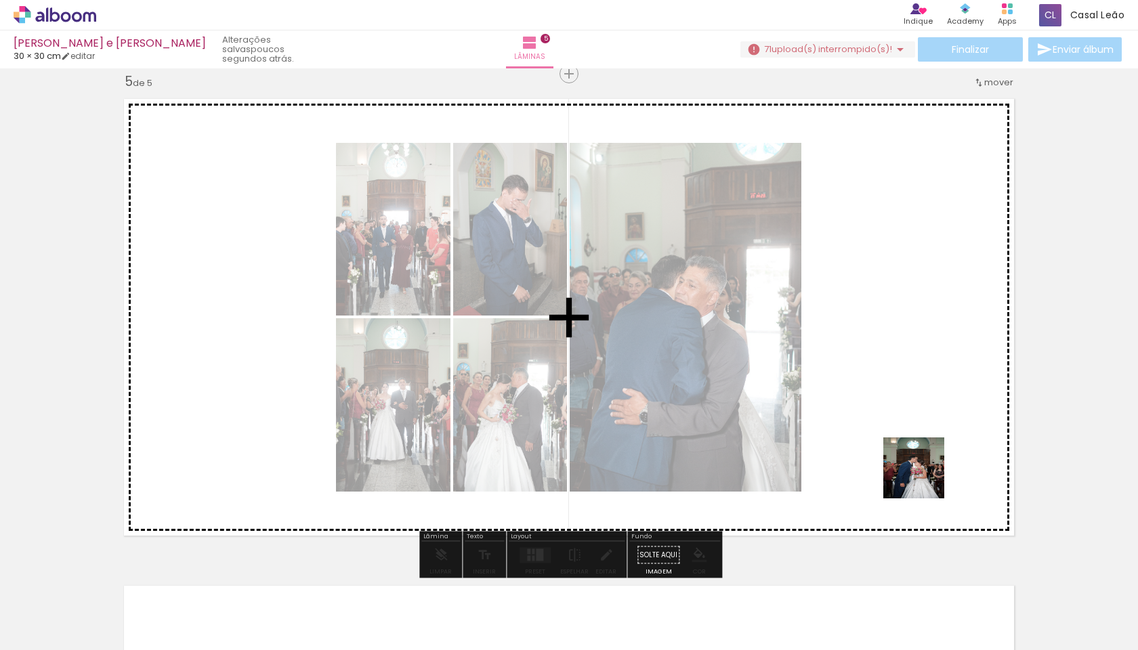
drag, startPoint x: 1106, startPoint y: 609, endPoint x: 876, endPoint y: 436, distance: 288.3
click at [569, 436] on quentale-workspace at bounding box center [569, 325] width 1138 height 650
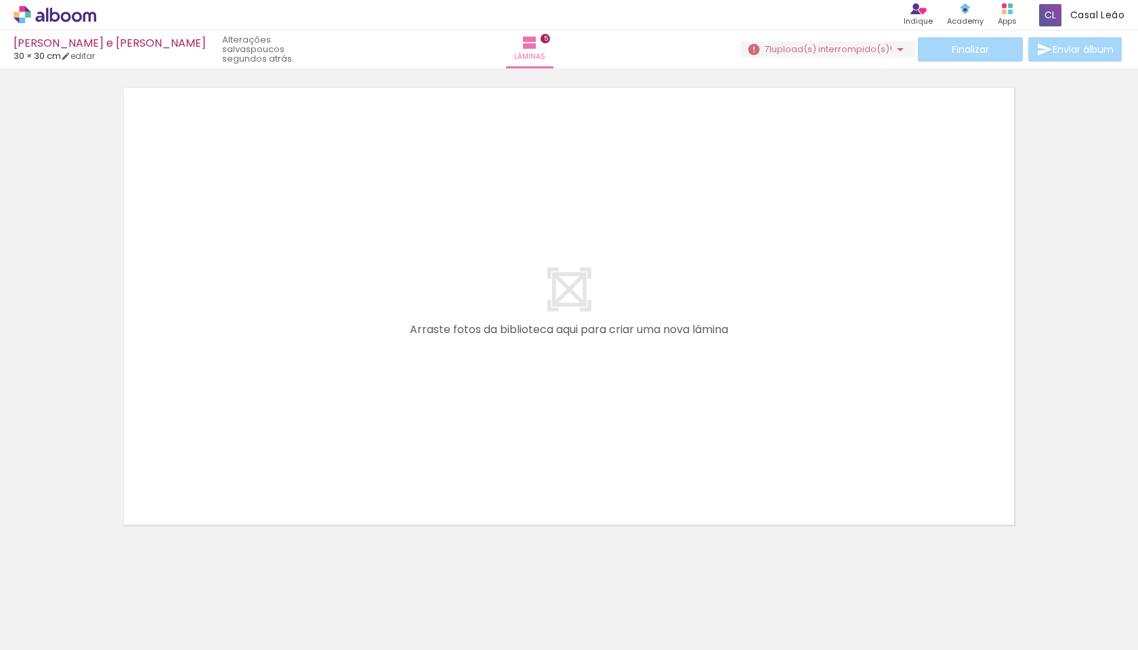
scroll to position [0, 1634]
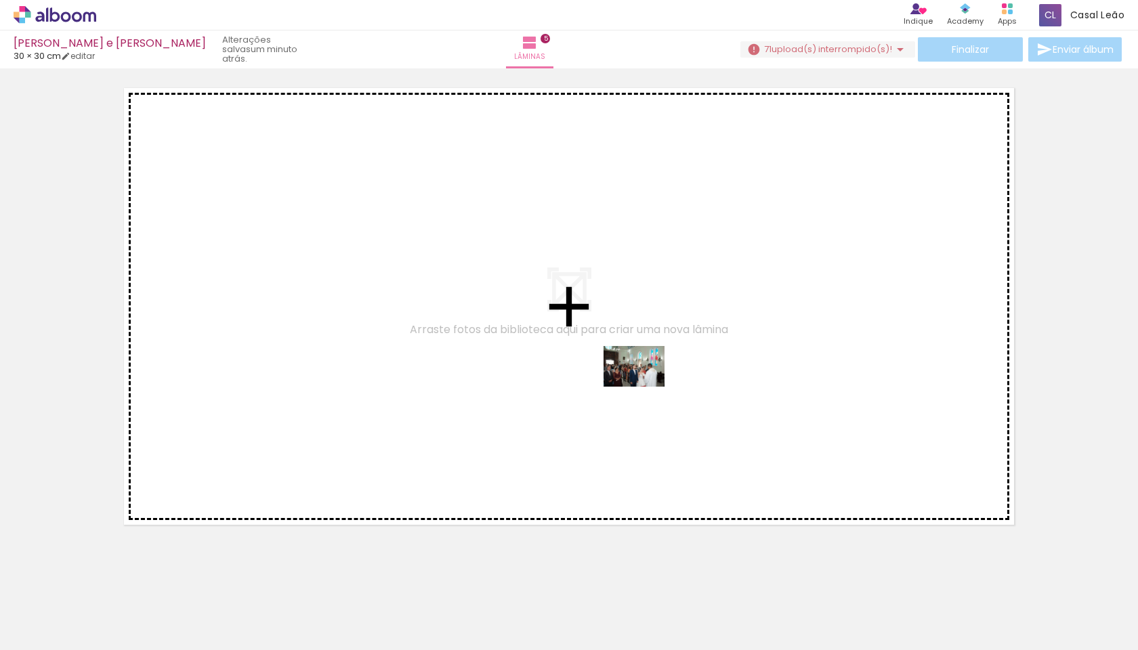
drag, startPoint x: 627, startPoint y: 606, endPoint x: 644, endPoint y: 387, distance: 219.4
click at [569, 387] on quentale-workspace at bounding box center [569, 325] width 1138 height 650
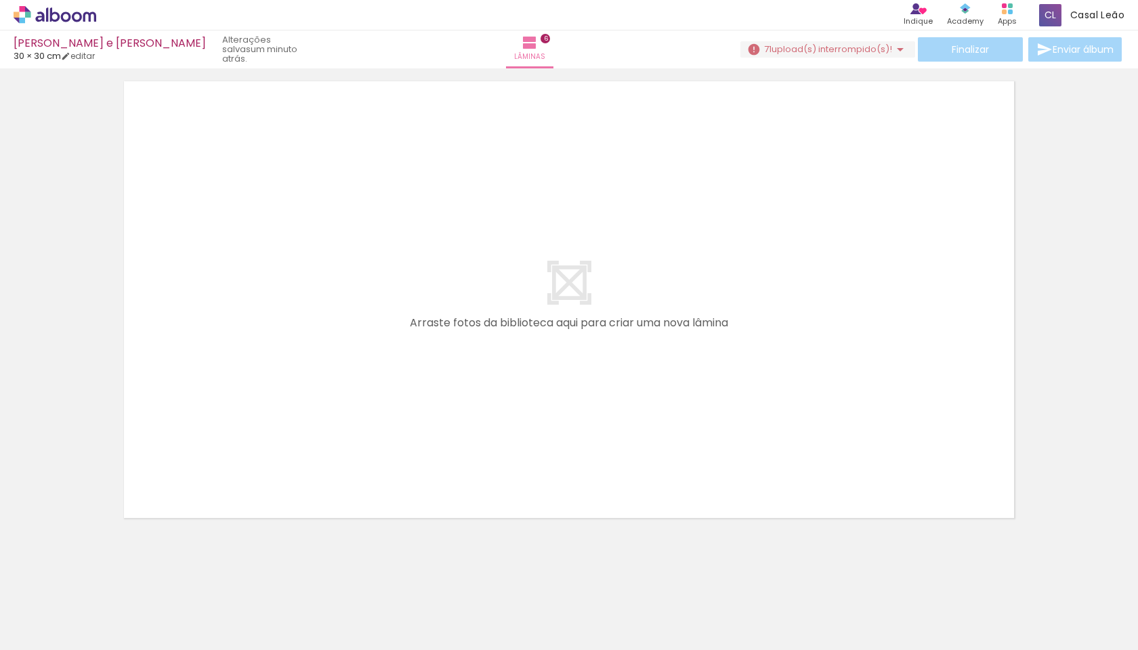
scroll to position [2956, 0]
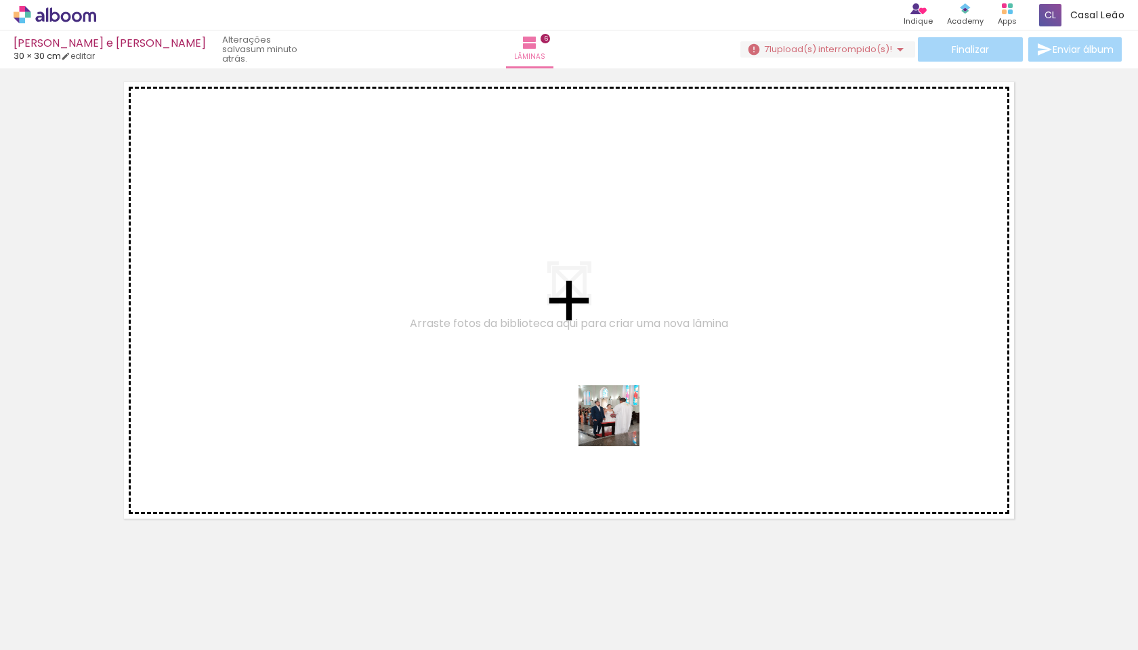
drag, startPoint x: 793, startPoint y: 608, endPoint x: 589, endPoint y: 401, distance: 290.3
click at [569, 401] on quentale-workspace at bounding box center [569, 325] width 1138 height 650
